Goal: Task Accomplishment & Management: Manage account settings

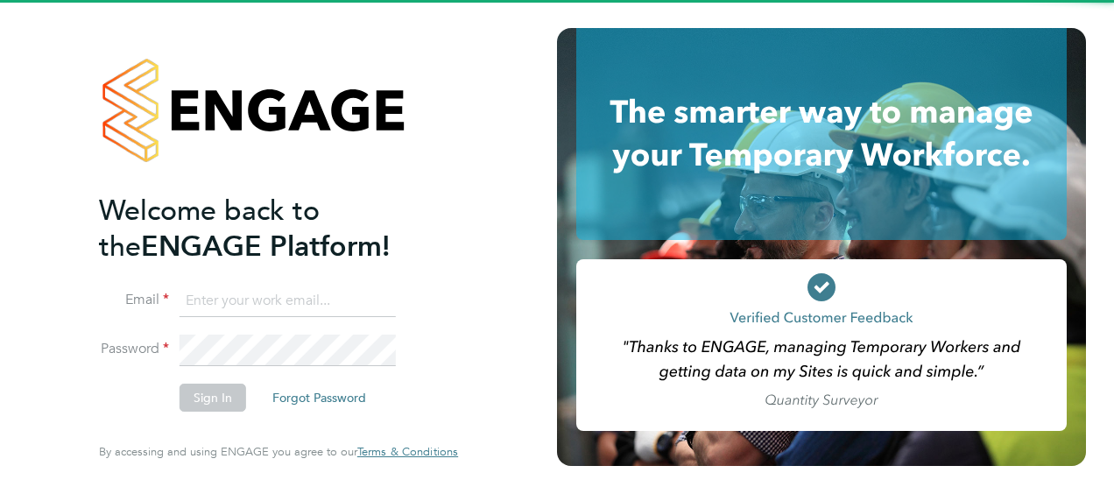
click at [298, 301] on input at bounding box center [288, 301] width 216 height 32
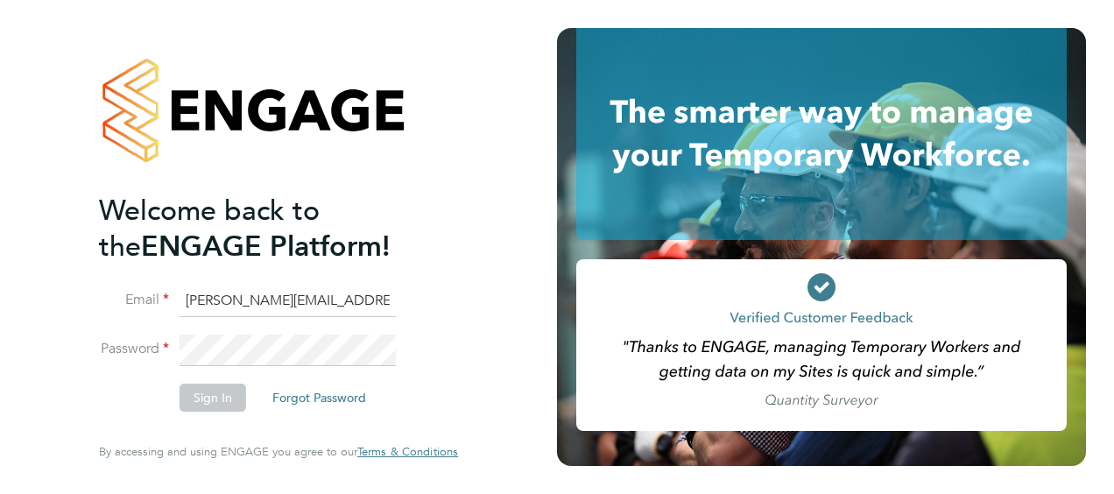
type input "billy.smith@hays.com"
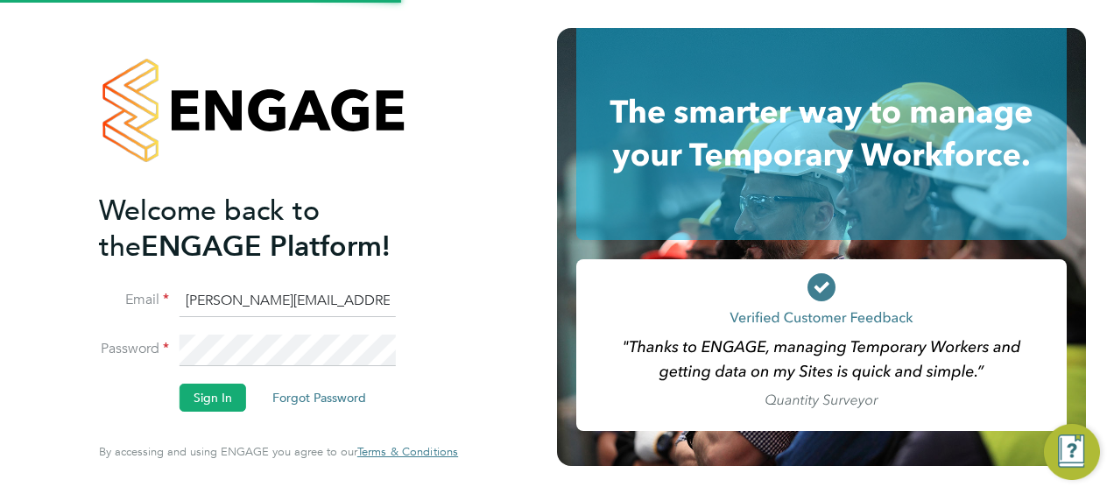
drag, startPoint x: 270, startPoint y: 461, endPoint x: 116, endPoint y: 128, distance: 366.7
click at [116, 128] on div at bounding box center [278, 110] width 359 height 165
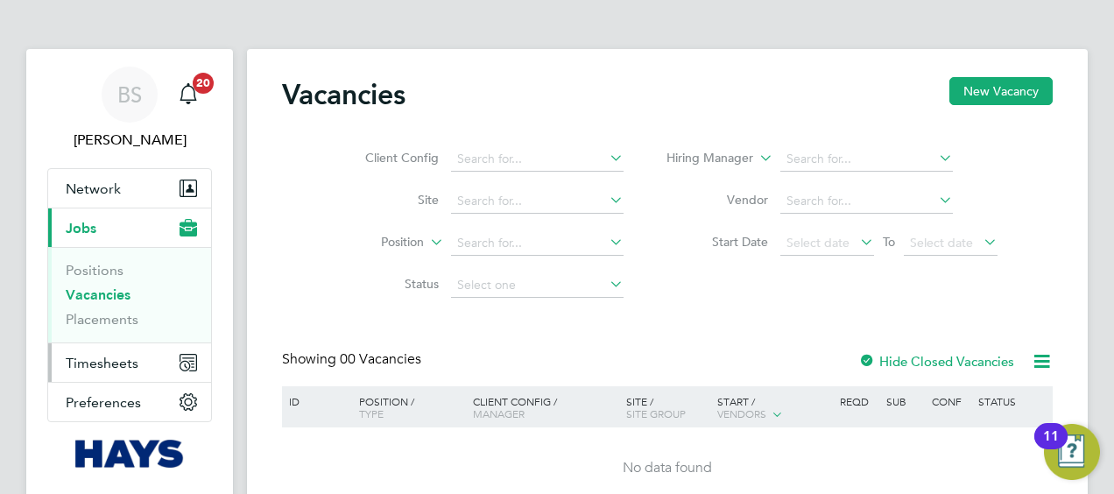
click at [119, 362] on span "Timesheets" at bounding box center [102, 363] width 73 height 17
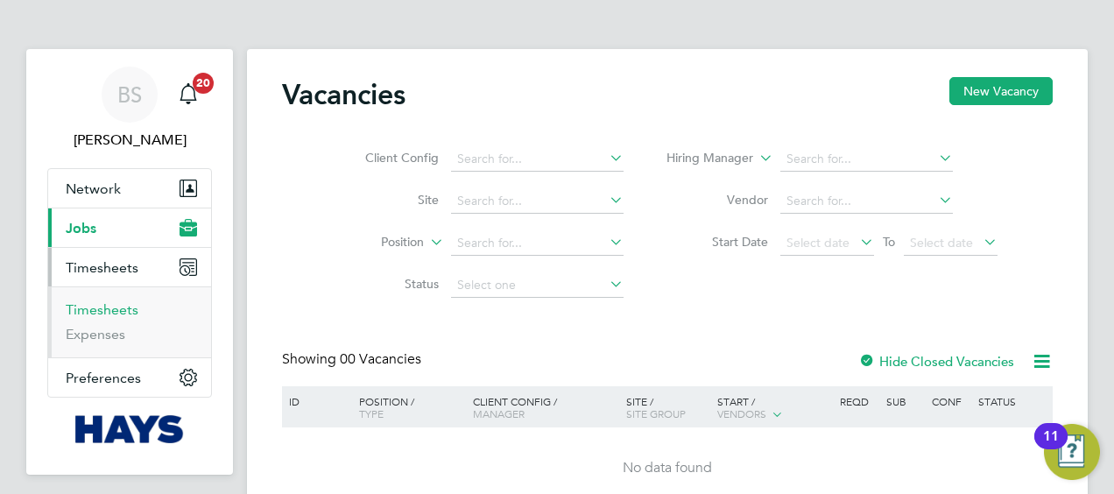
click at [103, 310] on link "Timesheets" at bounding box center [102, 309] width 73 height 17
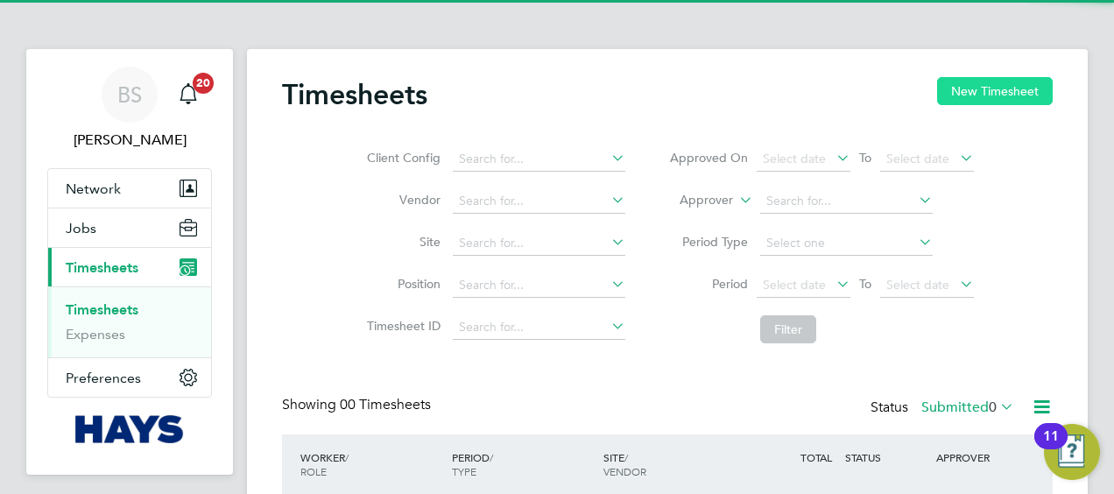
click at [970, 79] on button "New Timesheet" at bounding box center [995, 91] width 116 height 28
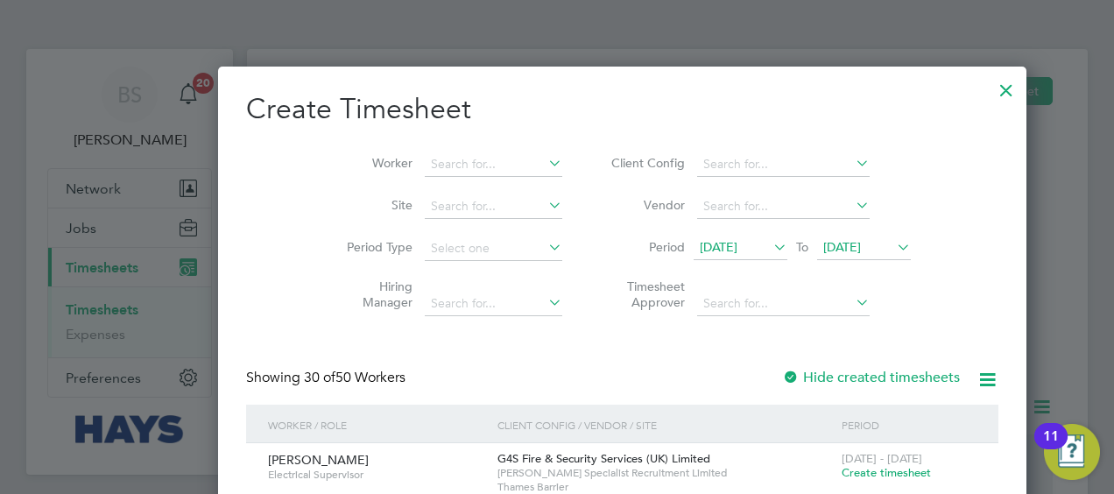
scroll to position [3473, 678]
click at [425, 168] on input at bounding box center [493, 164] width 137 height 25
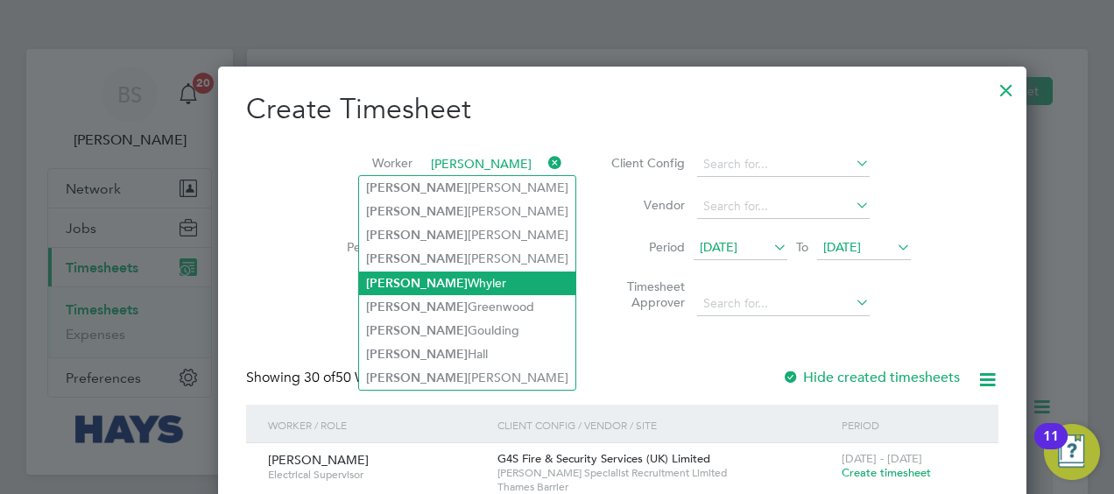
click at [413, 278] on li "[PERSON_NAME]" at bounding box center [467, 283] width 216 height 24
type input "[PERSON_NAME]"
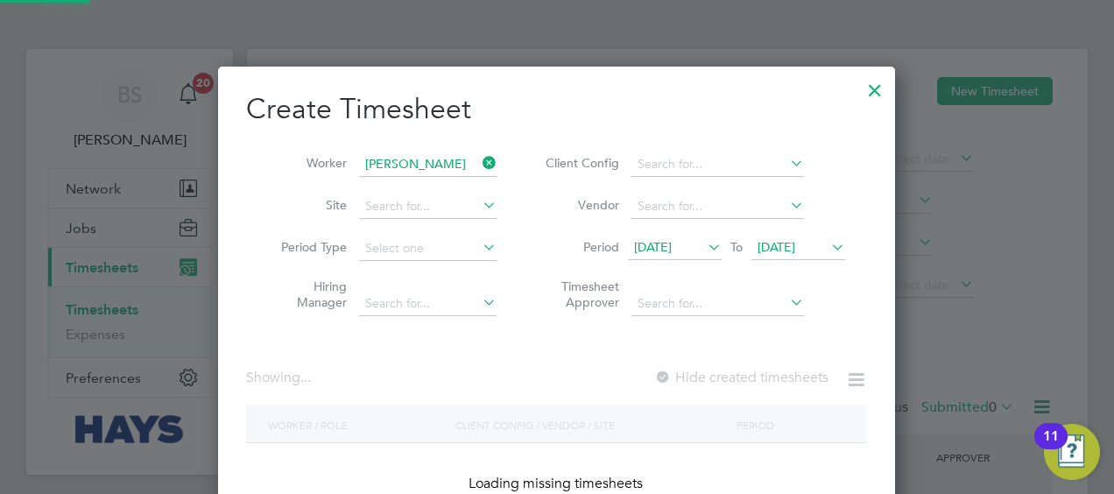
scroll to position [493, 678]
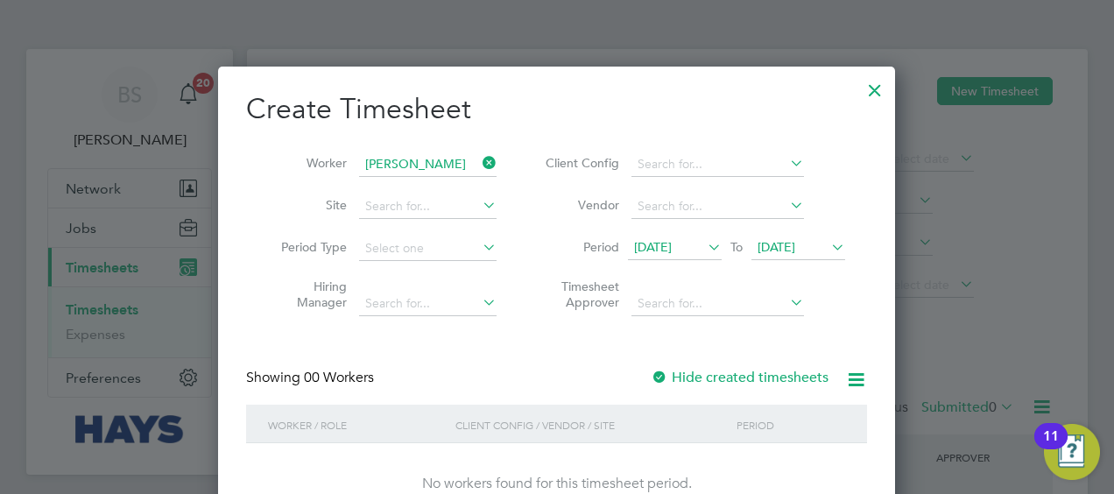
click at [804, 381] on label "Hide created timesheets" at bounding box center [740, 378] width 178 height 18
click at [802, 380] on label "Hide created timesheets" at bounding box center [740, 378] width 178 height 18
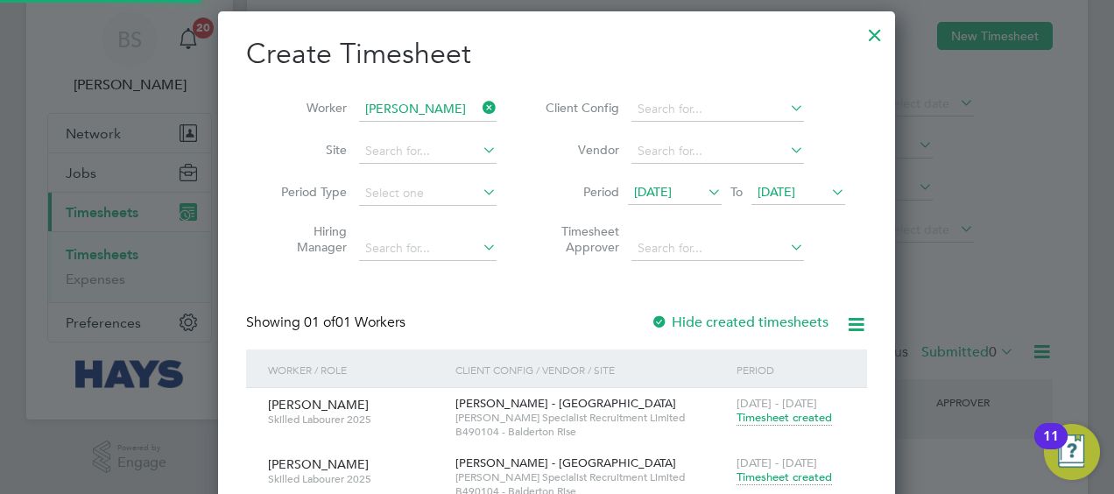
scroll to position [144, 0]
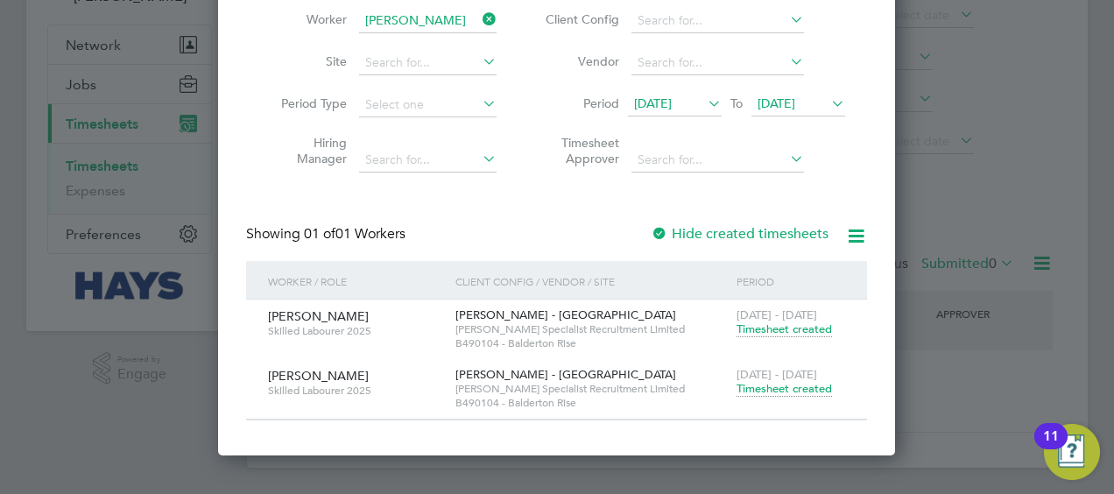
click at [774, 389] on span "Timesheet created" at bounding box center [783, 389] width 95 height 16
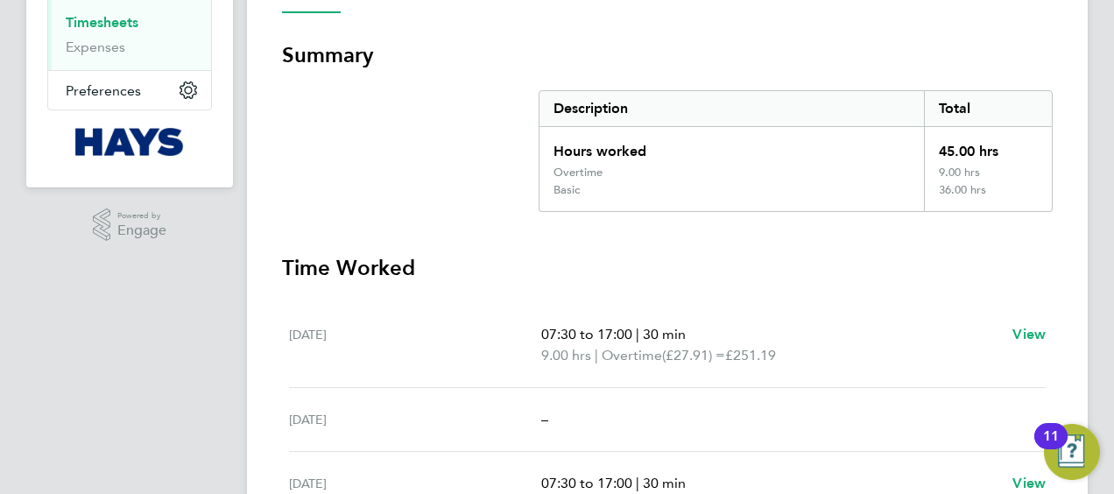
scroll to position [88, 0]
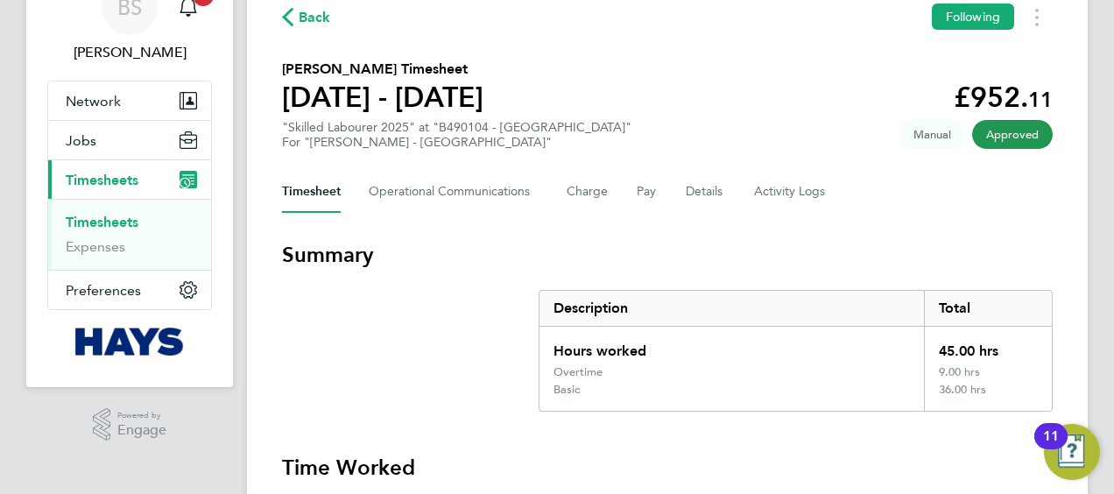
click at [1017, 131] on span "Approved" at bounding box center [1012, 134] width 81 height 29
click at [748, 187] on div "Timesheet Operational Communications Charge Pay Details Activity Logs" at bounding box center [667, 192] width 771 height 42
click at [778, 184] on Logs-tab "Activity Logs" at bounding box center [791, 192] width 74 height 42
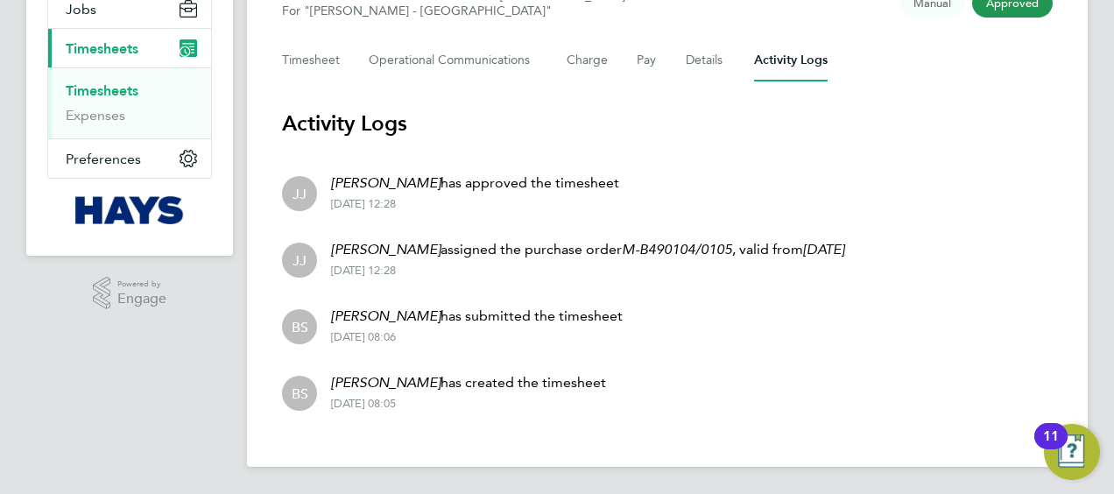
scroll to position [219, 0]
drag, startPoint x: 346, startPoint y: 207, endPoint x: 499, endPoint y: 184, distance: 154.9
click at [499, 184] on div "[PERSON_NAME] has approved the timesheet [DATE] 12:28" at bounding box center [468, 192] width 302 height 39
drag, startPoint x: 499, startPoint y: 184, endPoint x: 729, endPoint y: 156, distance: 232.0
click at [729, 156] on section "Activity Logs [PERSON_NAME] [PERSON_NAME] has approved the timesheet [DATE] 12:…" at bounding box center [667, 266] width 771 height 315
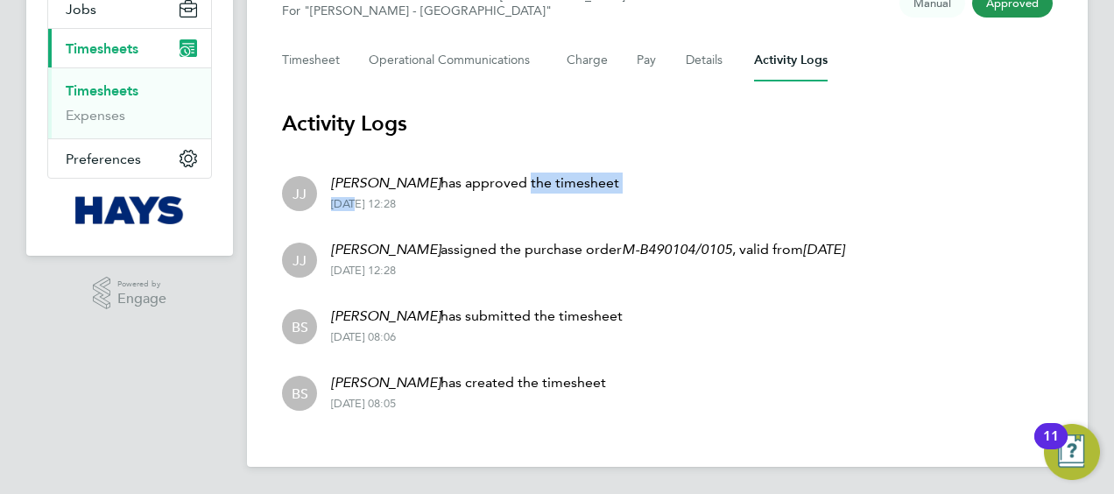
click at [715, 173] on li "[PERSON_NAME] [PERSON_NAME] has approved the timesheet [DATE] 12:28" at bounding box center [667, 191] width 771 height 67
click at [611, 182] on li "[PERSON_NAME] [PERSON_NAME] has approved the timesheet [DATE] 12:28" at bounding box center [667, 191] width 771 height 67
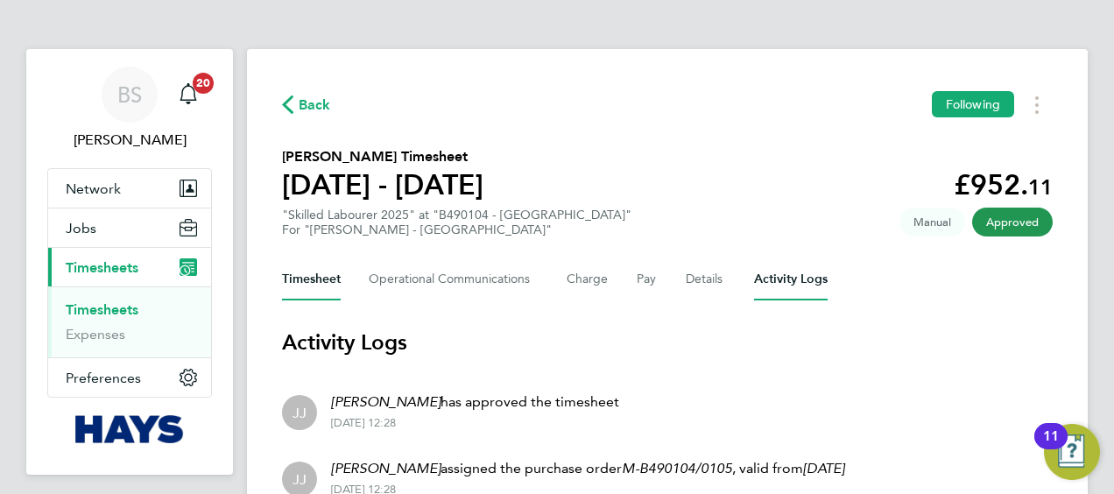
scroll to position [0, 0]
click at [310, 104] on span "Back" at bounding box center [315, 105] width 32 height 21
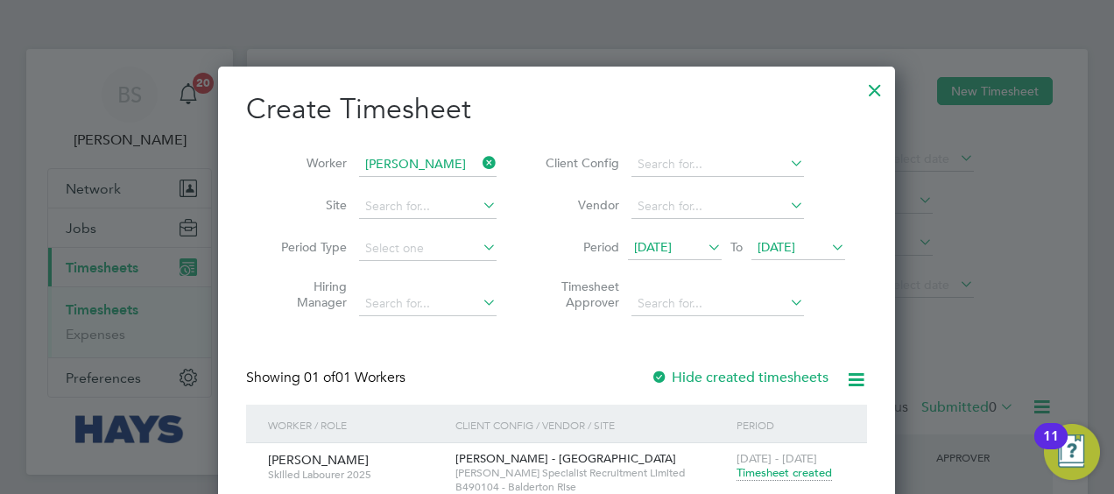
scroll to position [144, 0]
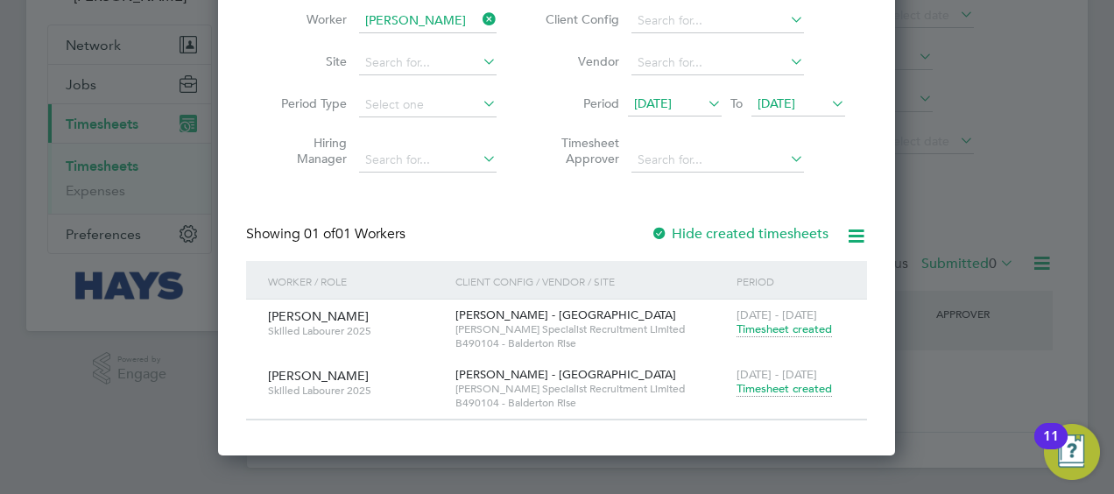
click at [767, 329] on span "Timesheet created" at bounding box center [783, 329] width 95 height 16
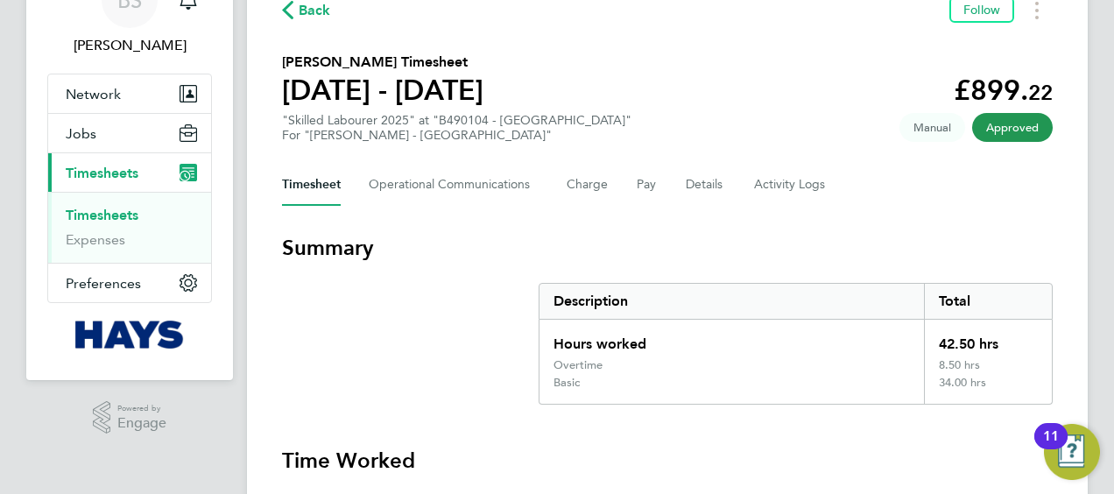
scroll to position [175, 0]
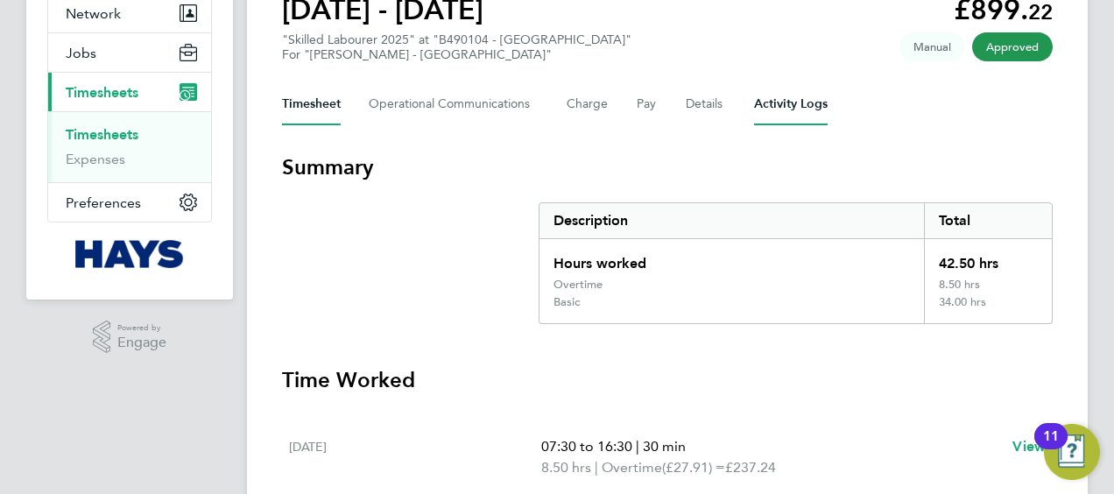
click at [779, 118] on Logs-tab "Activity Logs" at bounding box center [791, 104] width 74 height 42
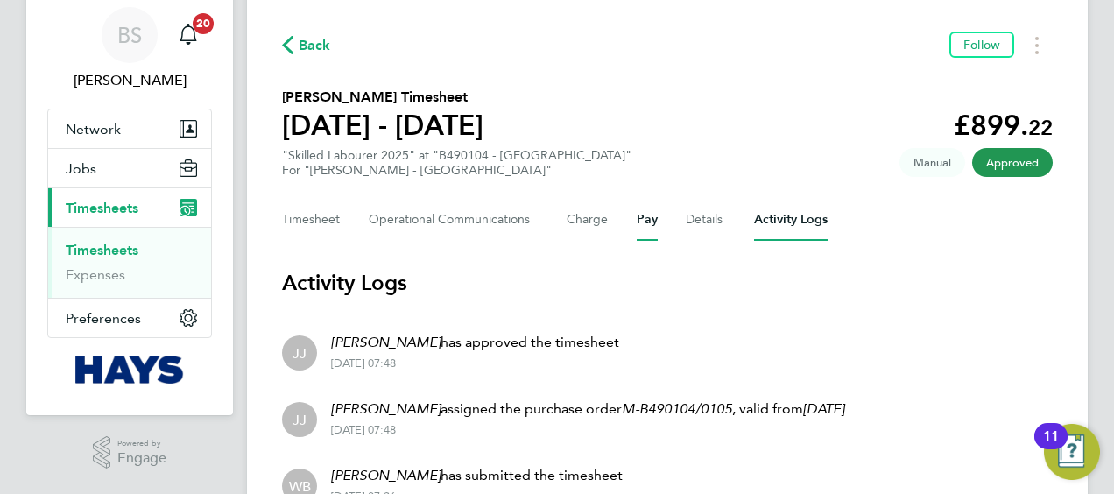
scroll to position [88, 0]
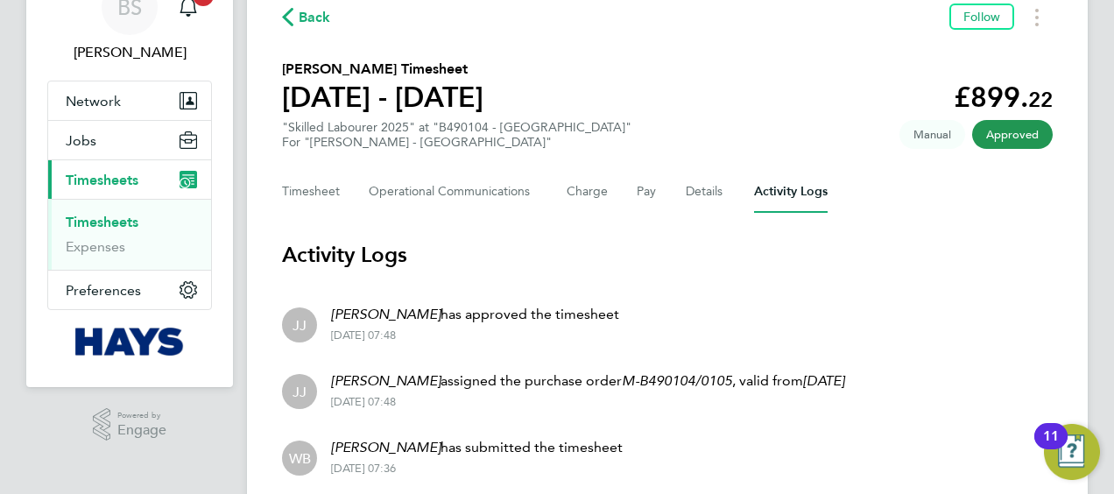
drag, startPoint x: 481, startPoint y: 331, endPoint x: 270, endPoint y: 256, distance: 224.1
click at [270, 256] on div "Back Follow [PERSON_NAME] Timesheet [DATE] - [DATE] £899. 22 "Skilled Labourer …" at bounding box center [667, 312] width 841 height 703
click at [277, 256] on div "Back Follow [PERSON_NAME] Timesheet [DATE] - [DATE] £899. 22 "Skilled Labourer …" at bounding box center [667, 312] width 841 height 703
click at [278, 255] on div "Back Follow [PERSON_NAME] Timesheet [DATE] - [DATE] £899. 22 "Skilled Labourer …" at bounding box center [667, 312] width 841 height 703
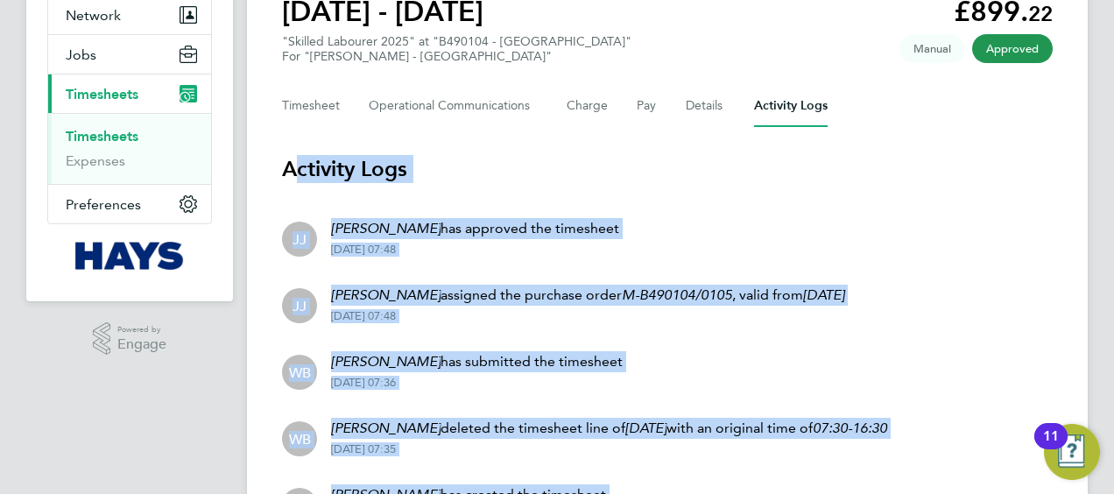
scroll to position [285, 0]
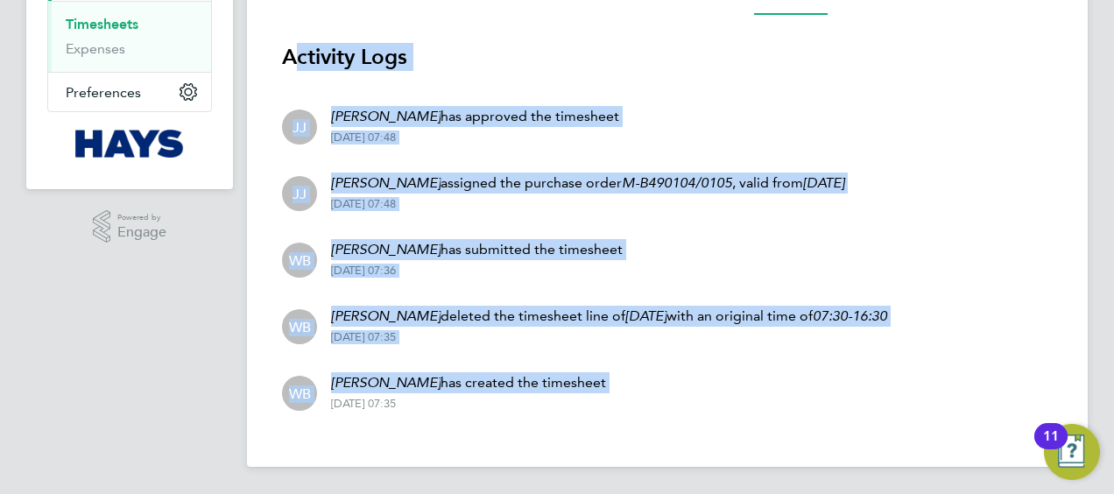
drag, startPoint x: 278, startPoint y: 255, endPoint x: 662, endPoint y: 391, distance: 406.8
click at [662, 391] on div "Back Follow [PERSON_NAME] Timesheet [DATE] - [DATE] £899. 22 "Skilled Labourer …" at bounding box center [667, 115] width 841 height 703
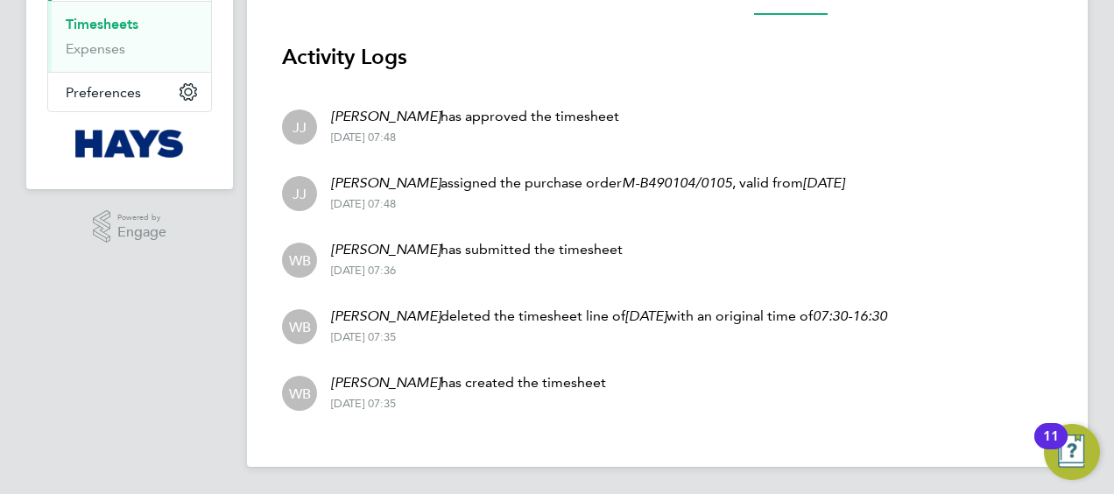
drag, startPoint x: 662, startPoint y: 391, endPoint x: 650, endPoint y: 395, distance: 13.0
click at [650, 395] on li "WB [PERSON_NAME] has created the timesheet [DATE] 07:35" at bounding box center [667, 391] width 771 height 67
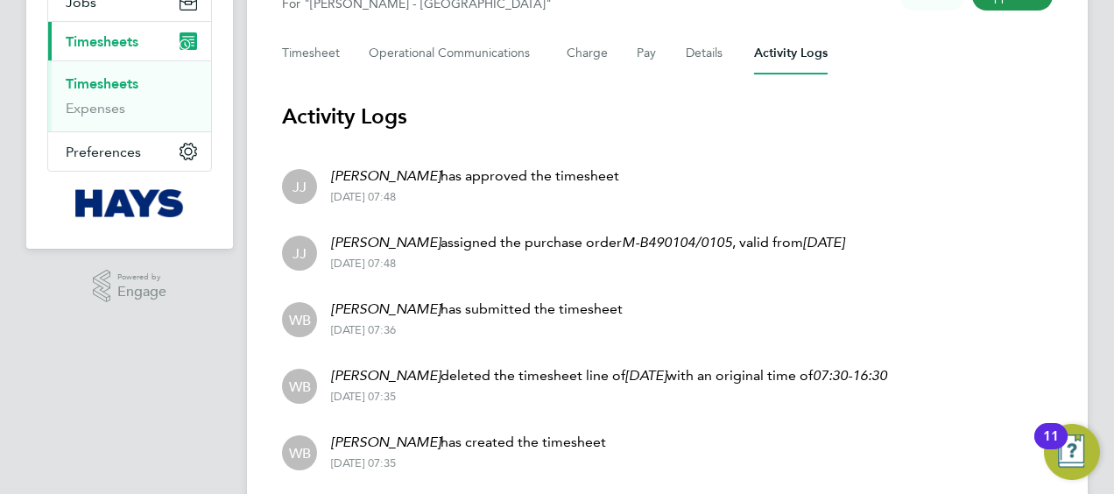
scroll to position [198, 0]
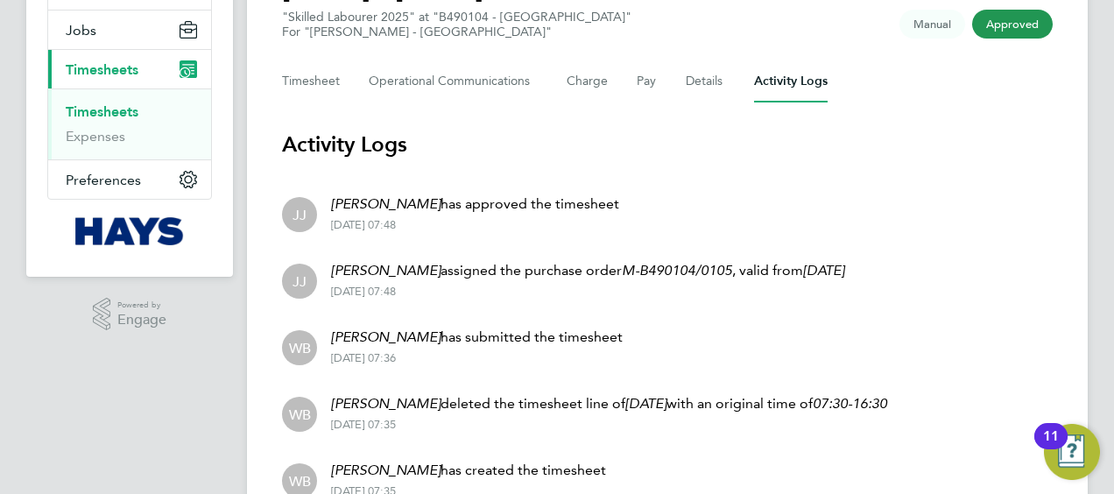
click at [1113, 493] on html "BS [PERSON_NAME] Notifications 20 Applications: Network Businesses Sites Worker…" at bounding box center [557, 192] width 1114 height 780
